Goal: Task Accomplishment & Management: Manage account settings

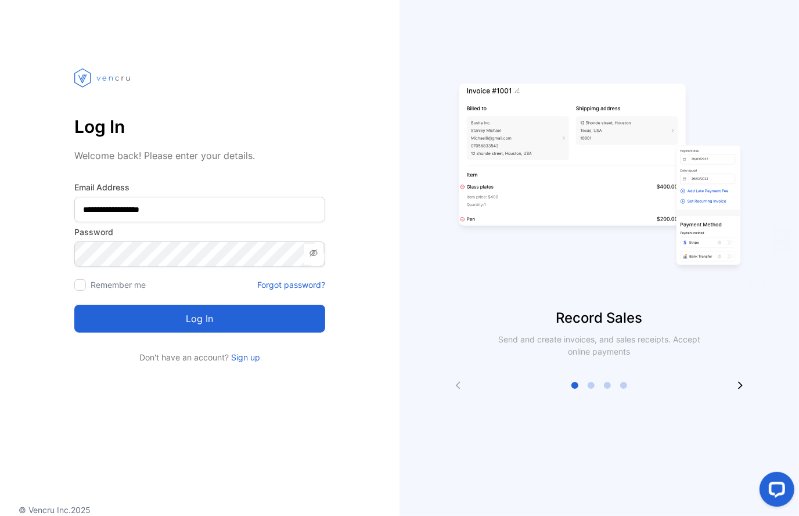
click at [743, 384] on icon at bounding box center [740, 385] width 9 height 9
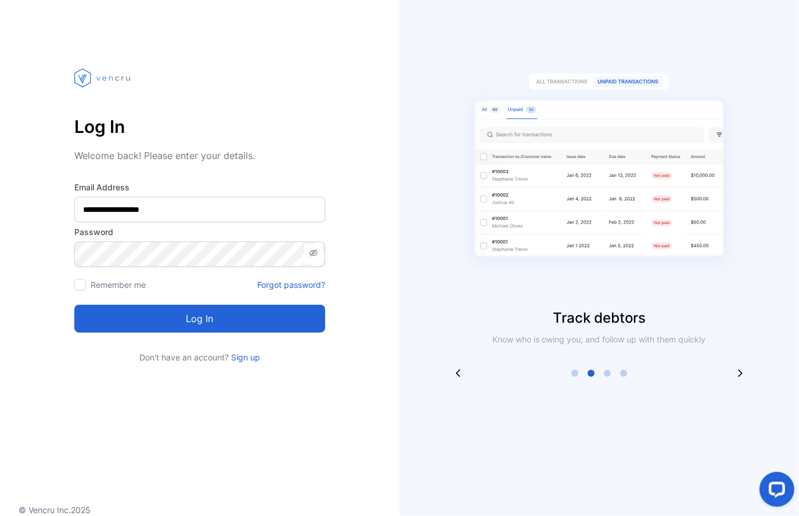
click at [273, 321] on button "Log in" at bounding box center [199, 319] width 251 height 28
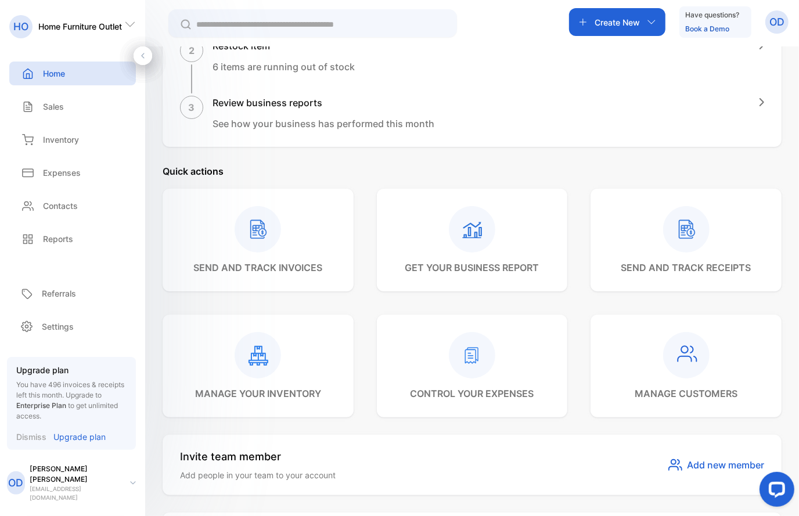
scroll to position [523, 0]
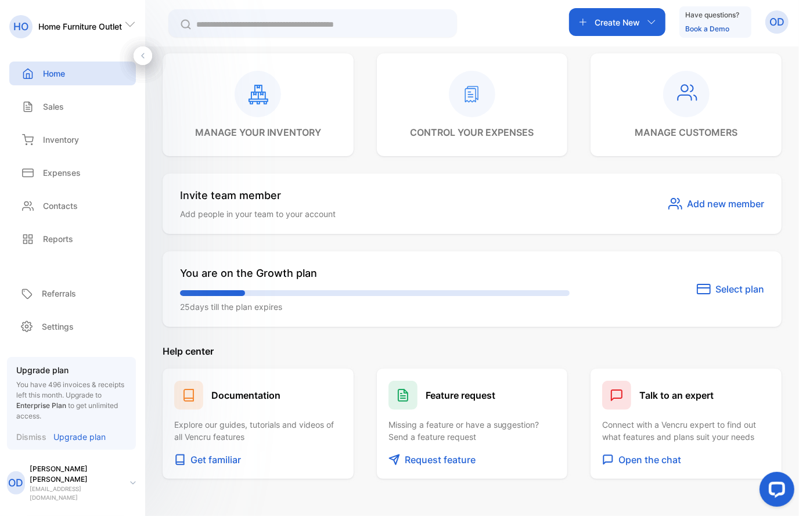
click at [723, 285] on span "Select plan" at bounding box center [739, 289] width 49 height 14
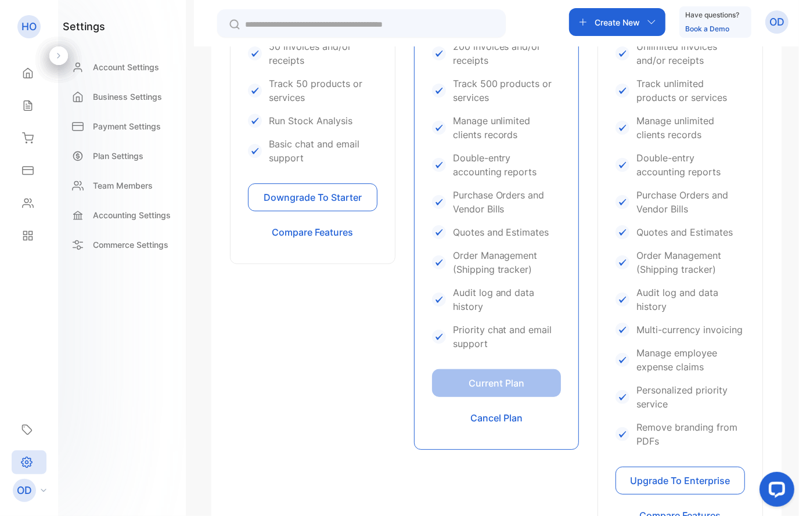
scroll to position [226, 0]
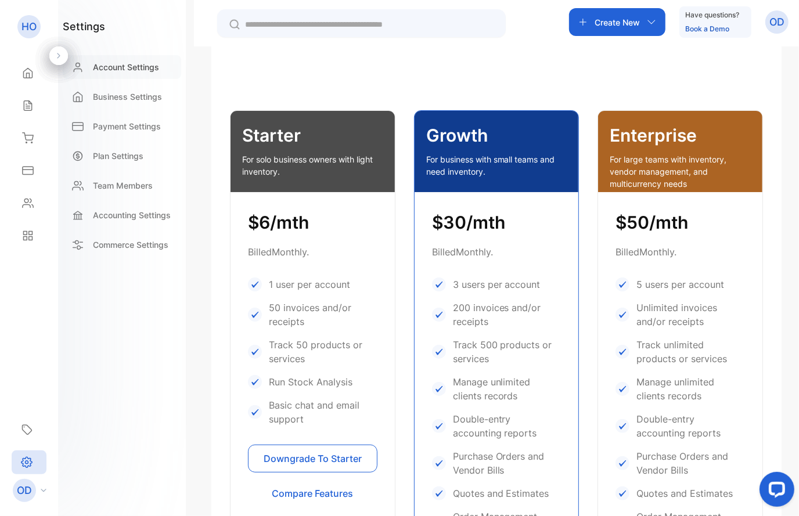
click at [131, 62] on p "Account Settings" at bounding box center [126, 67] width 66 height 12
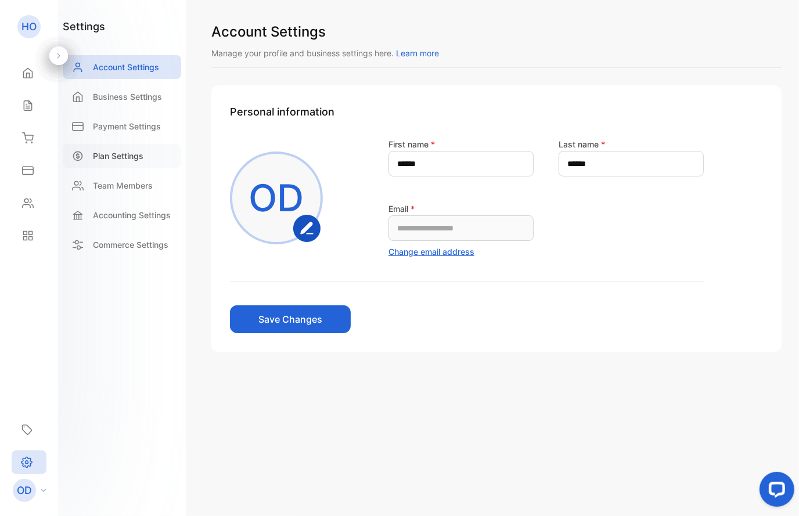
click at [125, 157] on p "Plan Settings" at bounding box center [118, 156] width 51 height 12
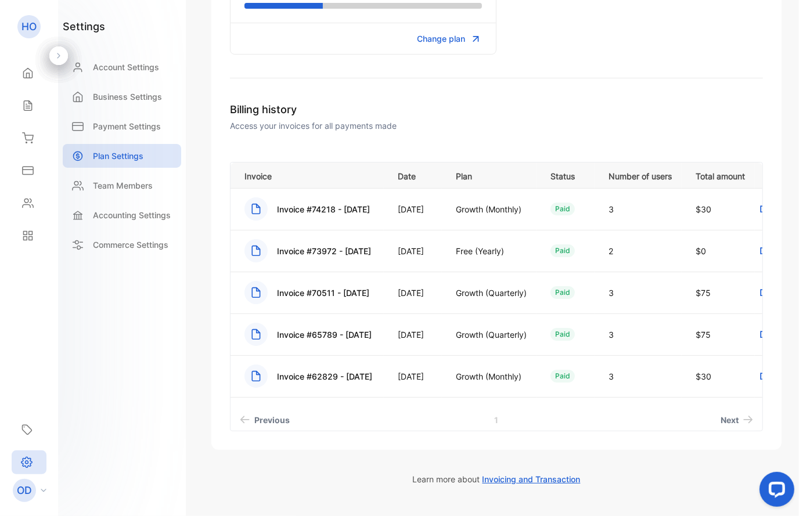
scroll to position [296, 0]
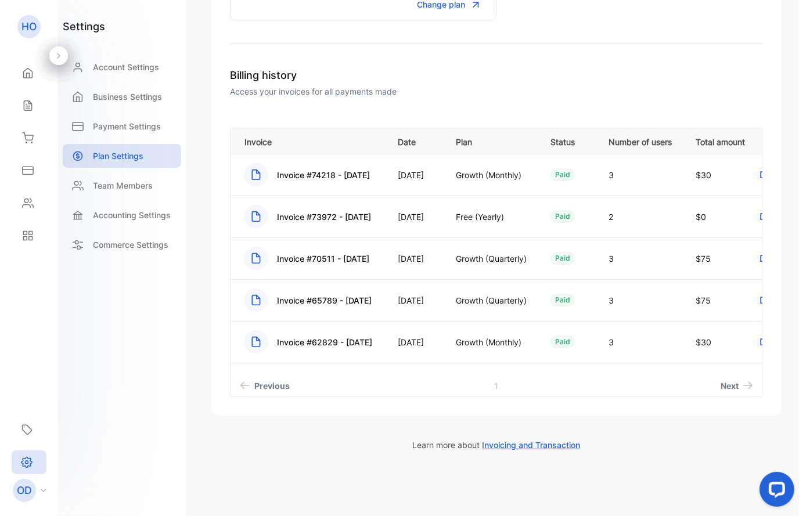
click at [258, 218] on rect at bounding box center [255, 216] width 23 height 23
click at [293, 218] on p "Invoice #73972 - [DATE]" at bounding box center [324, 217] width 94 height 12
click at [721, 383] on span "Next" at bounding box center [730, 386] width 18 height 12
click at [521, 443] on span "Invoicing and Transaction" at bounding box center [532, 445] width 98 height 10
click at [259, 178] on rect at bounding box center [255, 174] width 23 height 23
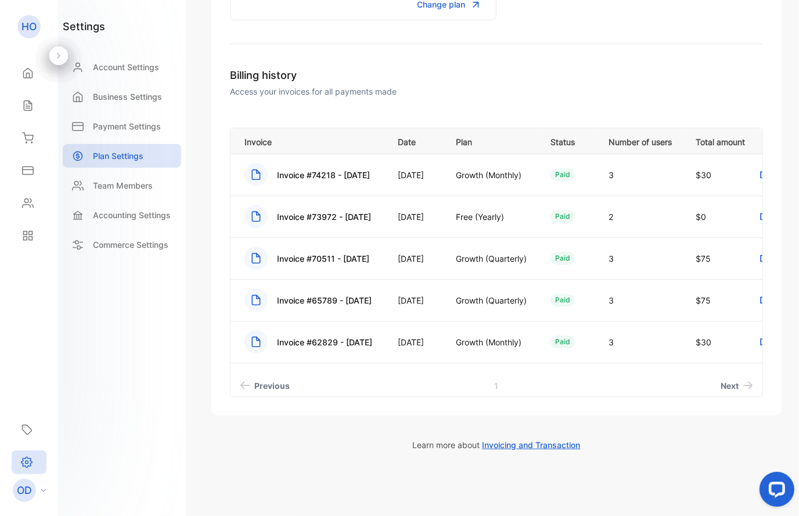
click at [256, 218] on rect at bounding box center [255, 216] width 23 height 23
click at [28, 453] on div "Settings" at bounding box center [29, 463] width 35 height 24
